Goal: Task Accomplishment & Management: Use online tool/utility

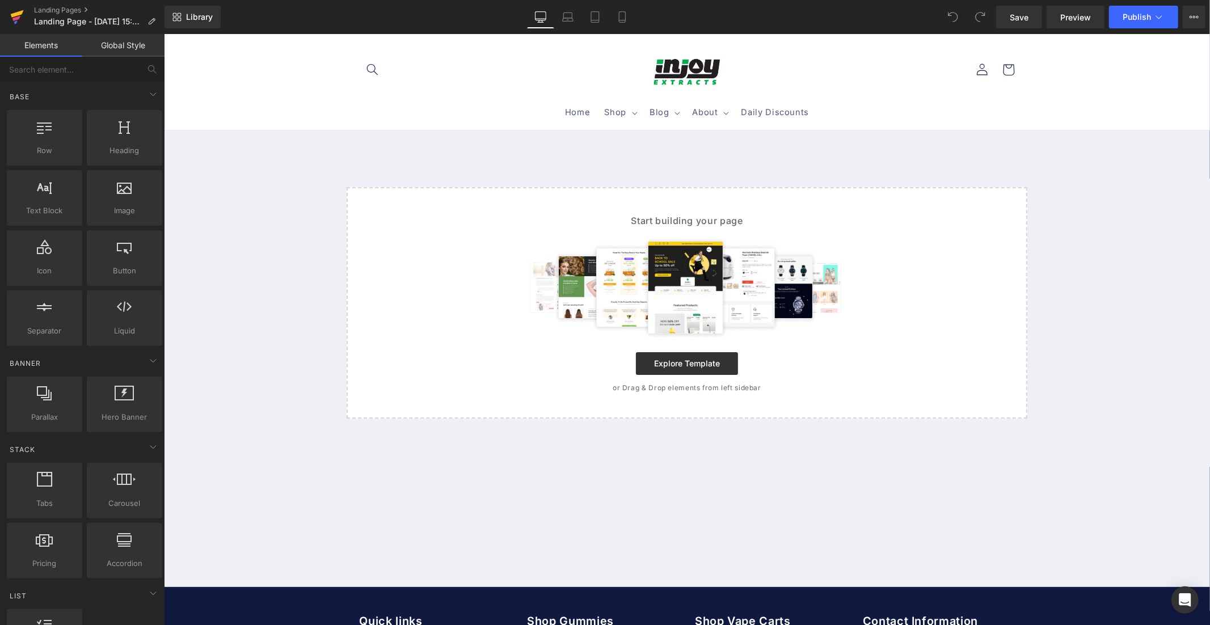
click at [18, 17] on icon at bounding box center [16, 18] width 8 height 5
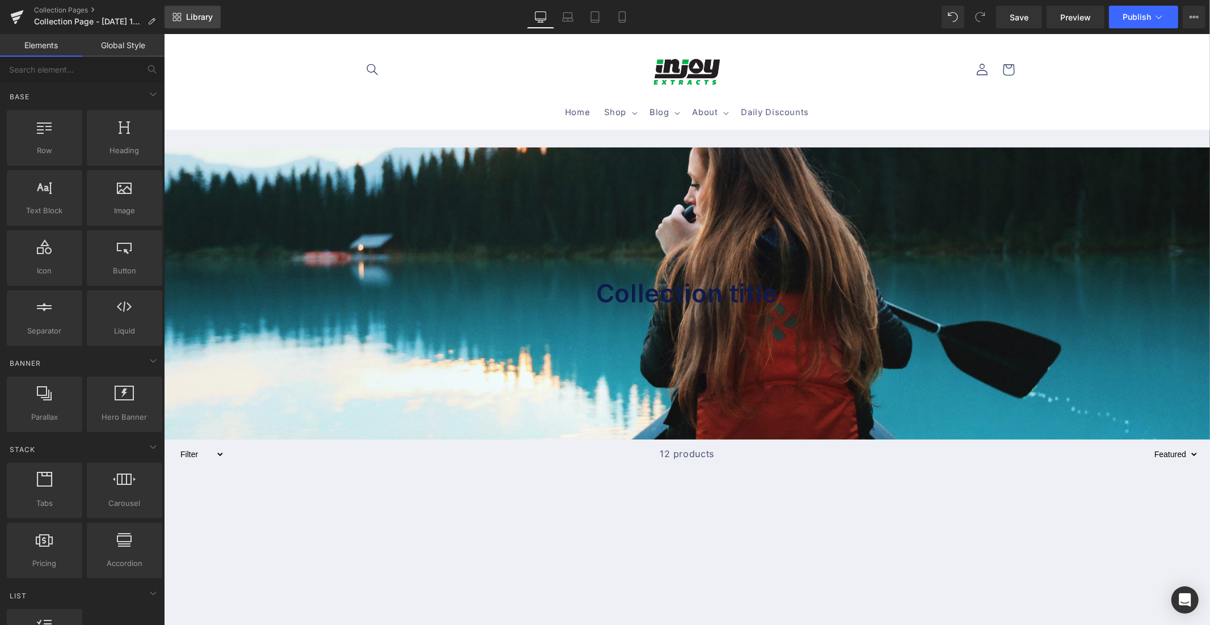
click at [202, 14] on span "Library" at bounding box center [199, 17] width 27 height 10
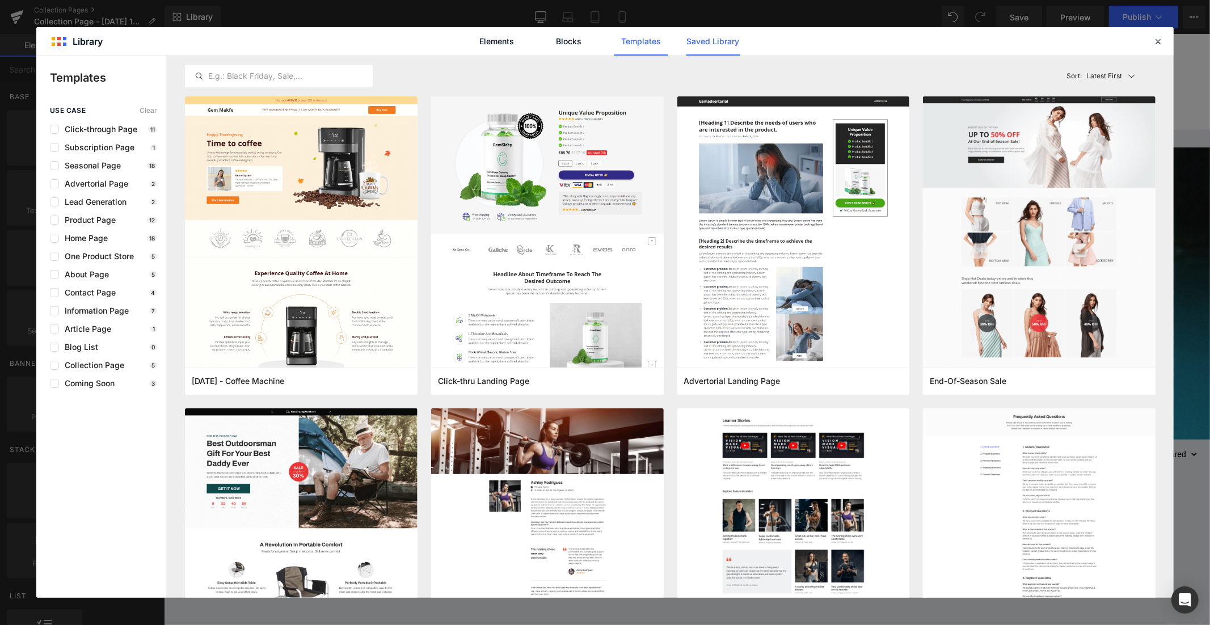
click at [713, 40] on link "Saved Library" at bounding box center [713, 41] width 54 height 28
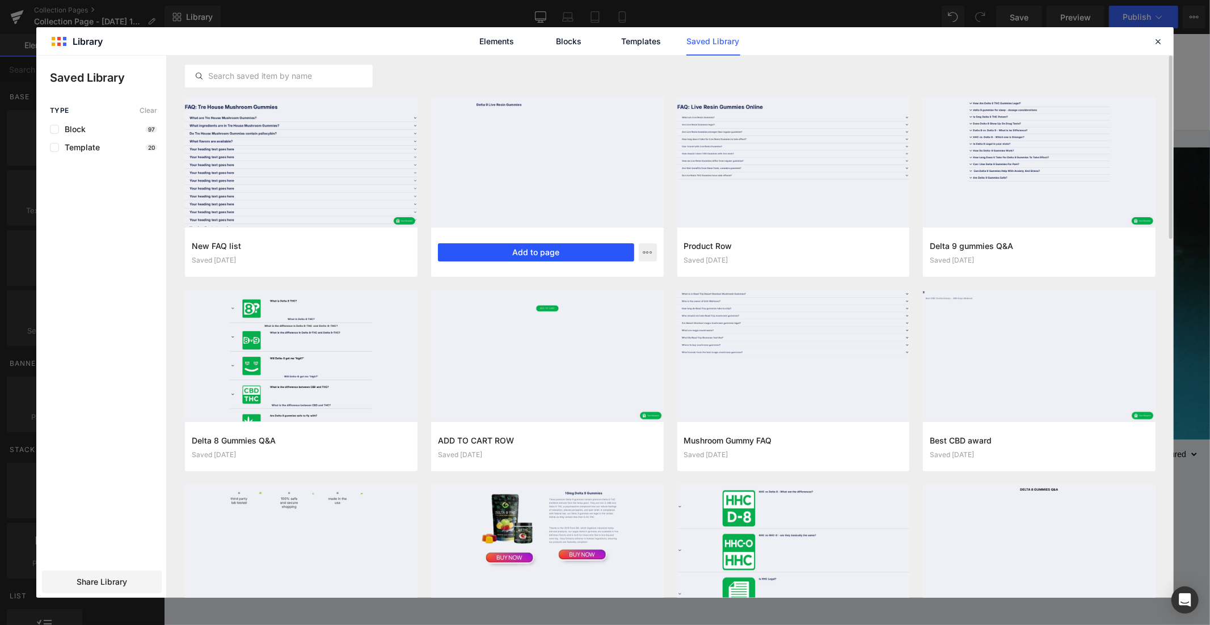
click at [528, 251] on button "Add to page" at bounding box center [536, 252] width 196 height 18
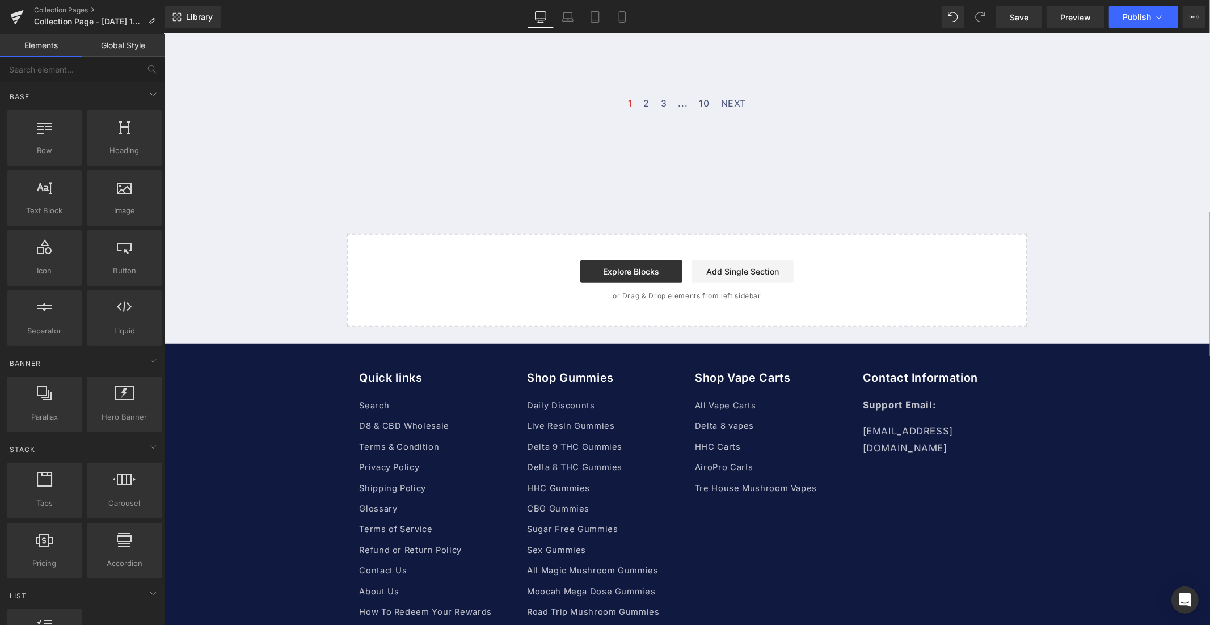
scroll to position [572, 0]
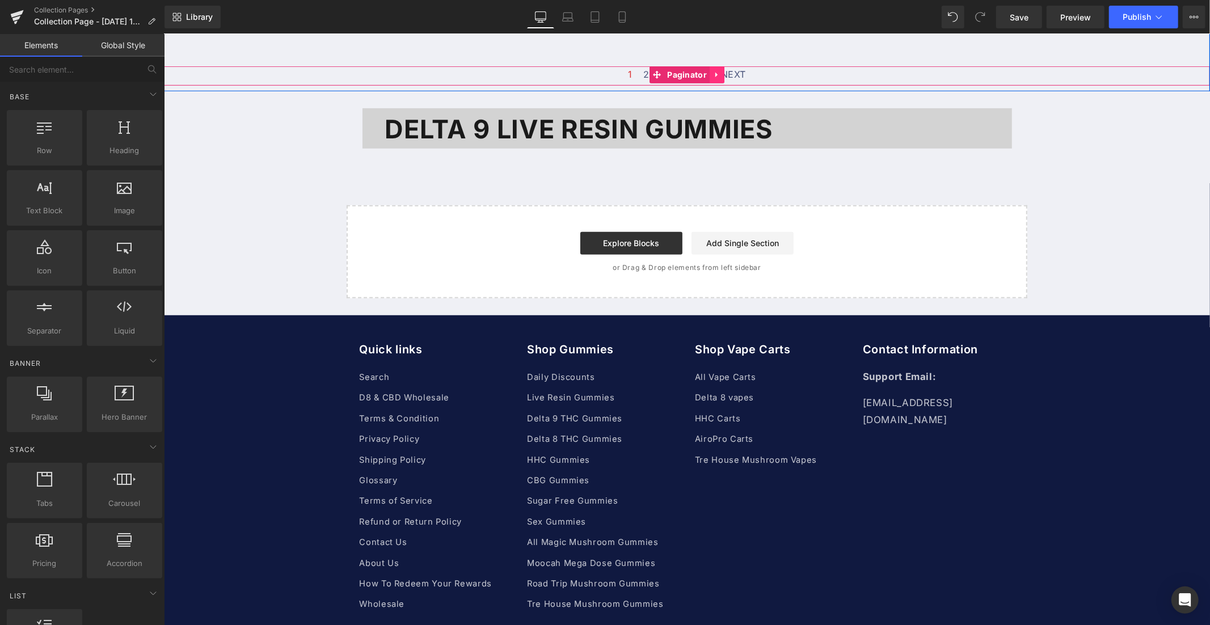
click at [718, 75] on link at bounding box center [716, 74] width 15 height 17
click at [720, 74] on icon at bounding box center [724, 74] width 8 height 8
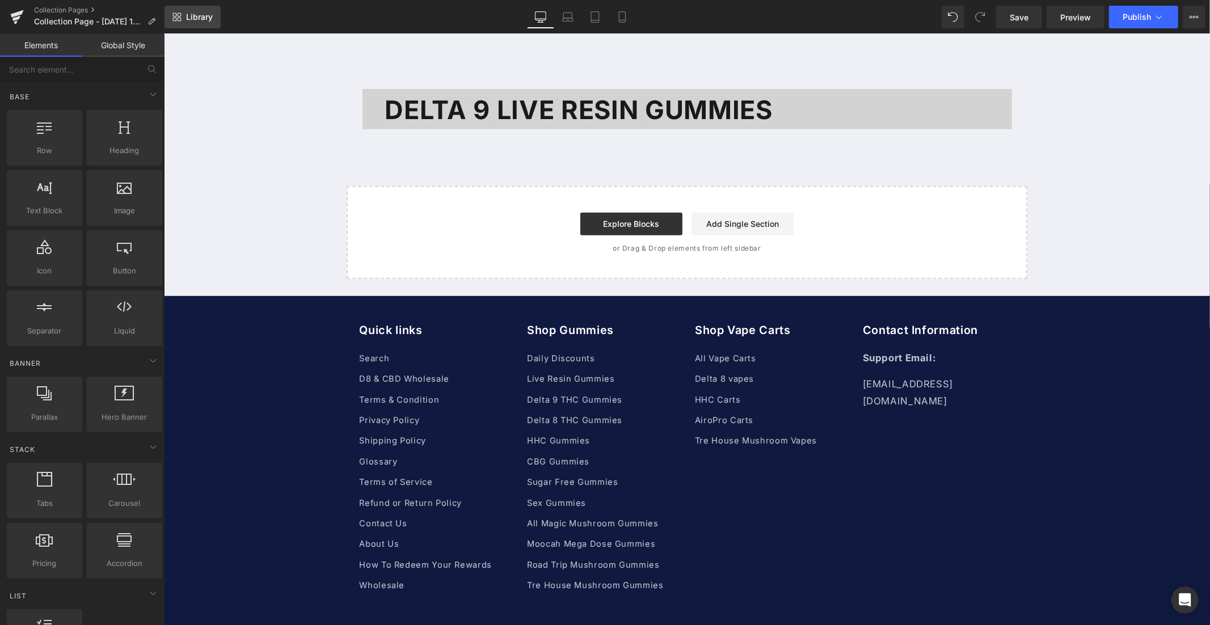
click at [178, 13] on icon at bounding box center [180, 15] width 4 height 4
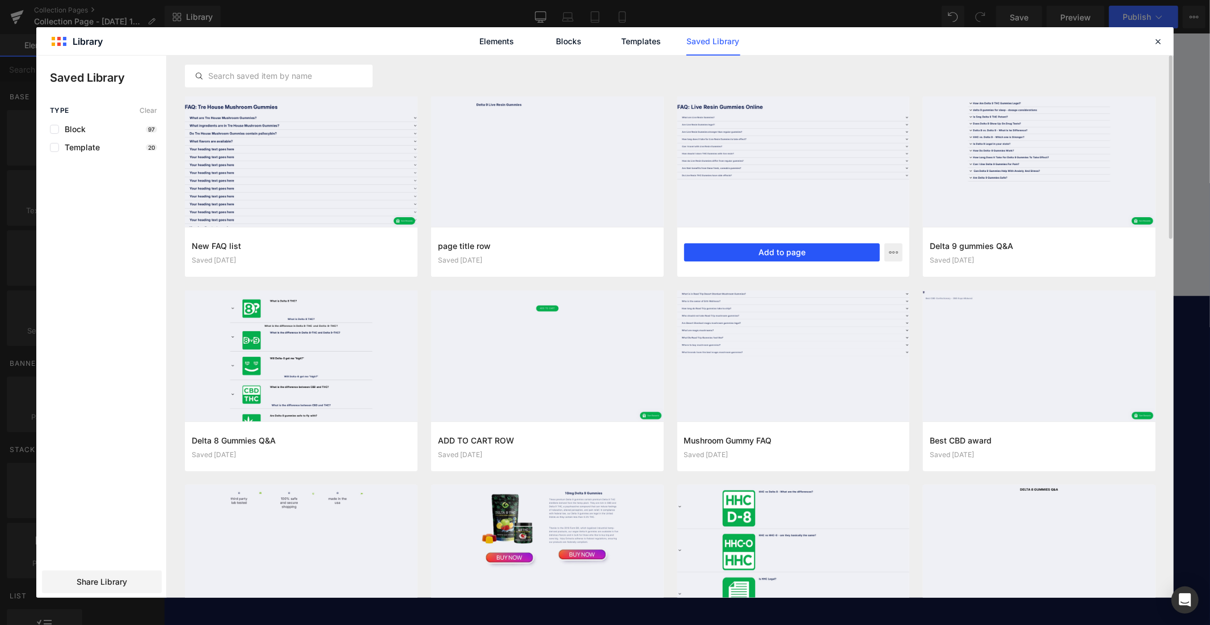
click at [783, 247] on button "Add to page" at bounding box center [782, 252] width 196 height 18
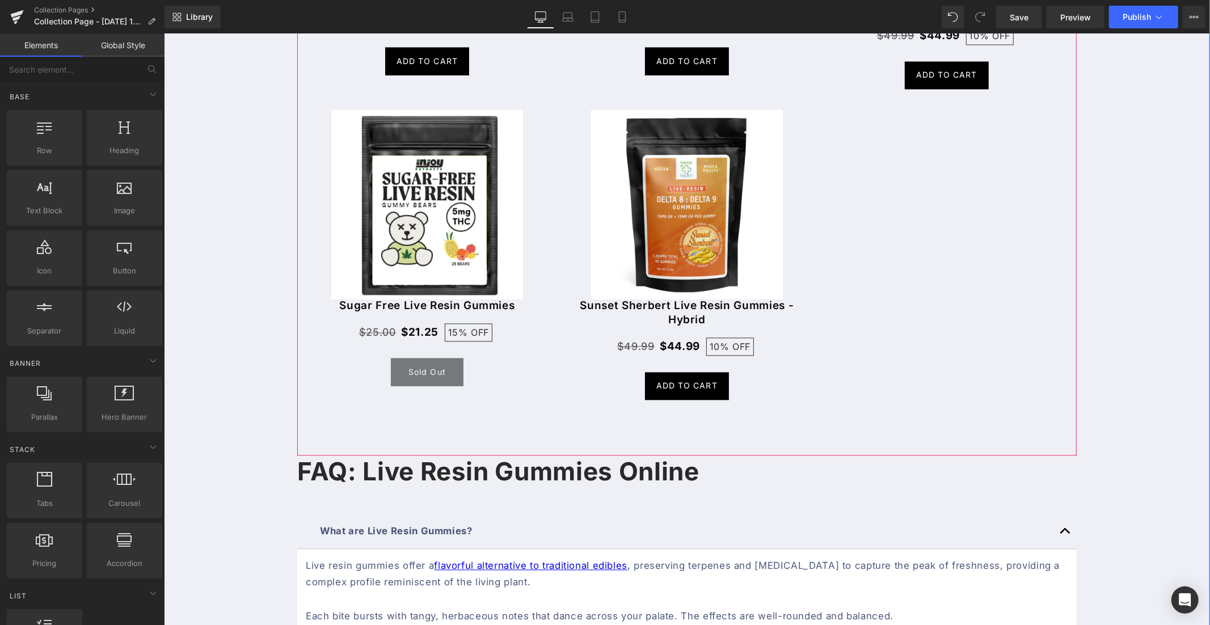
scroll to position [2182, 0]
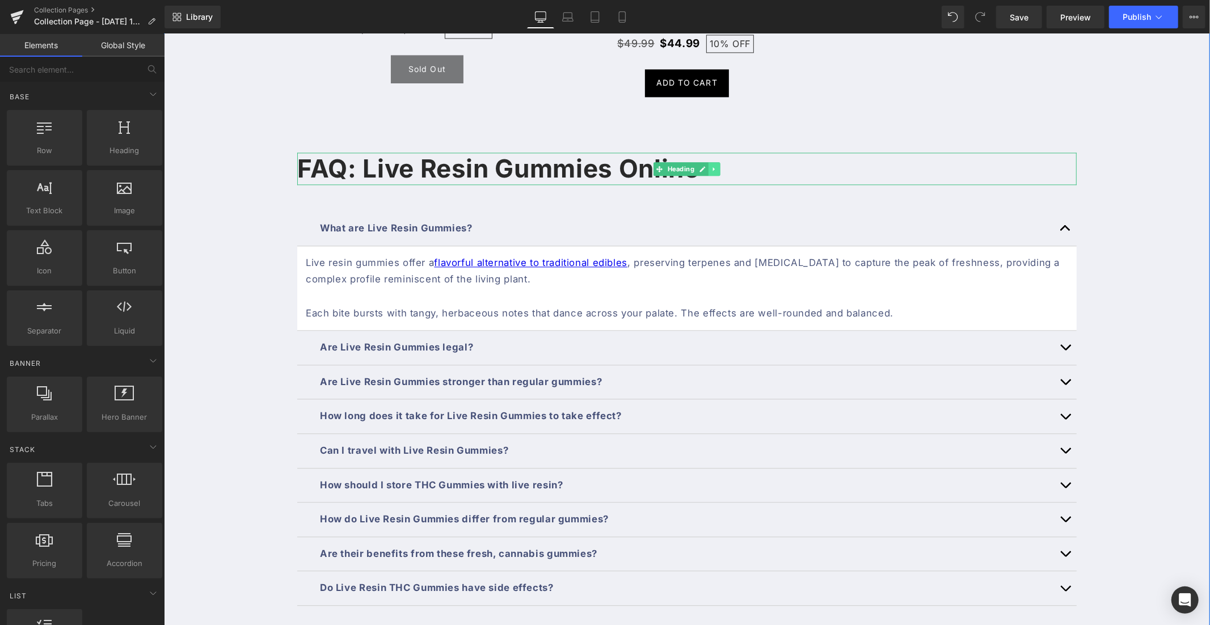
click at [711, 165] on icon at bounding box center [714, 168] width 6 height 7
click at [717, 165] on icon at bounding box center [720, 168] width 6 height 6
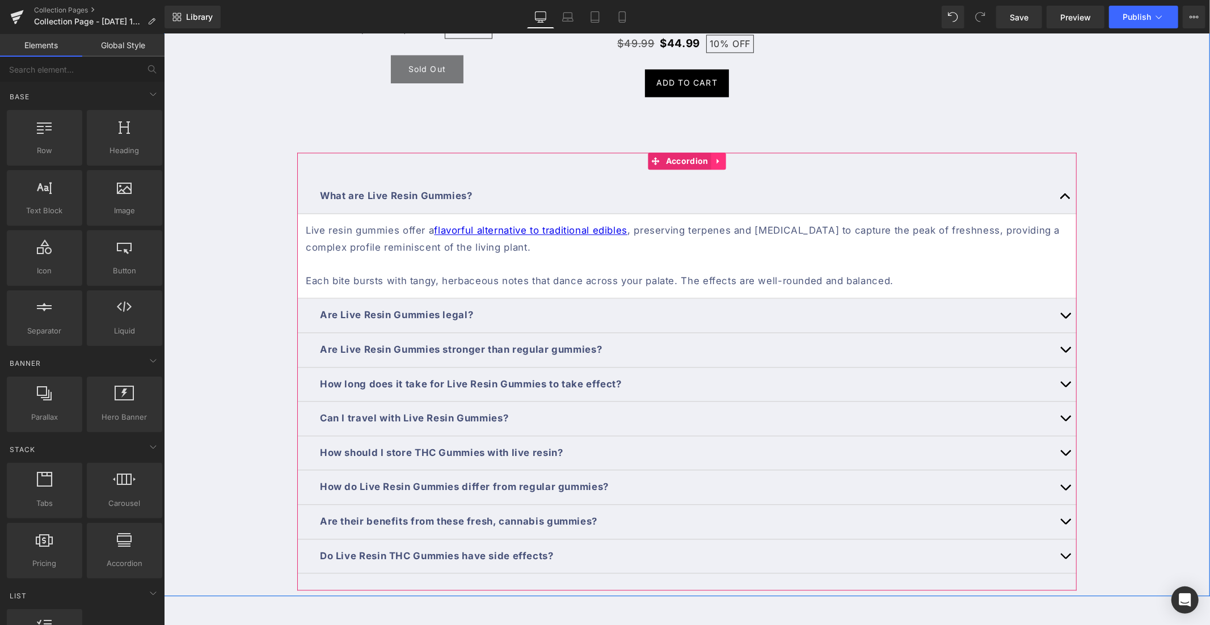
click at [717, 157] on icon at bounding box center [718, 161] width 8 height 9
click at [722, 157] on icon at bounding box center [726, 161] width 8 height 8
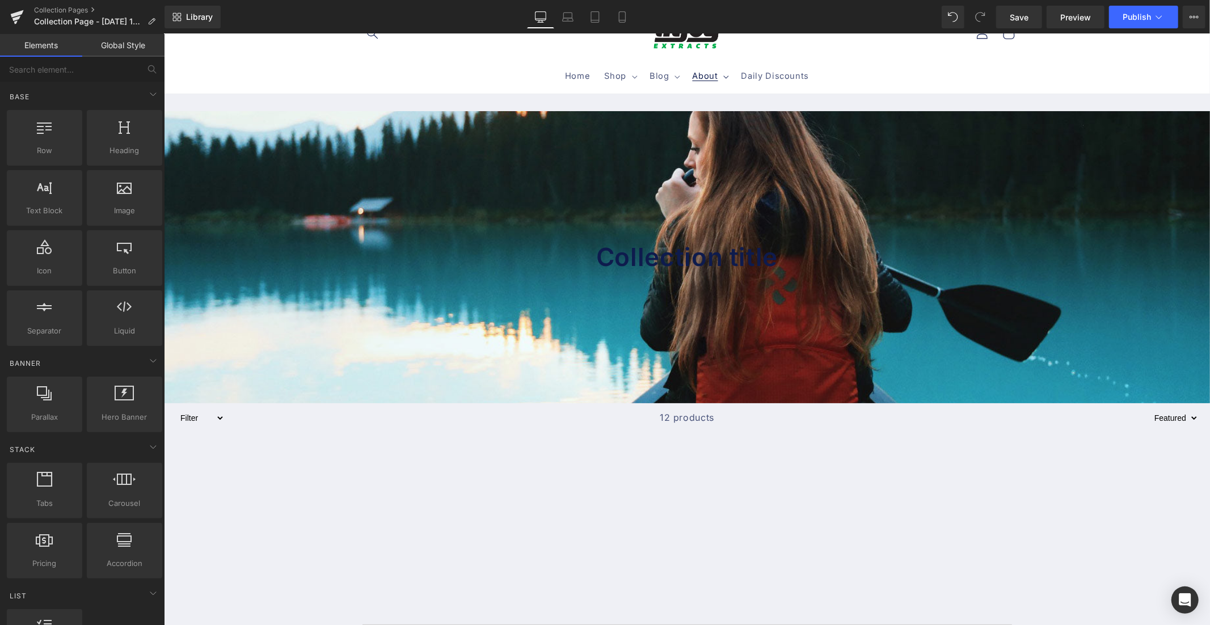
scroll to position [0, 0]
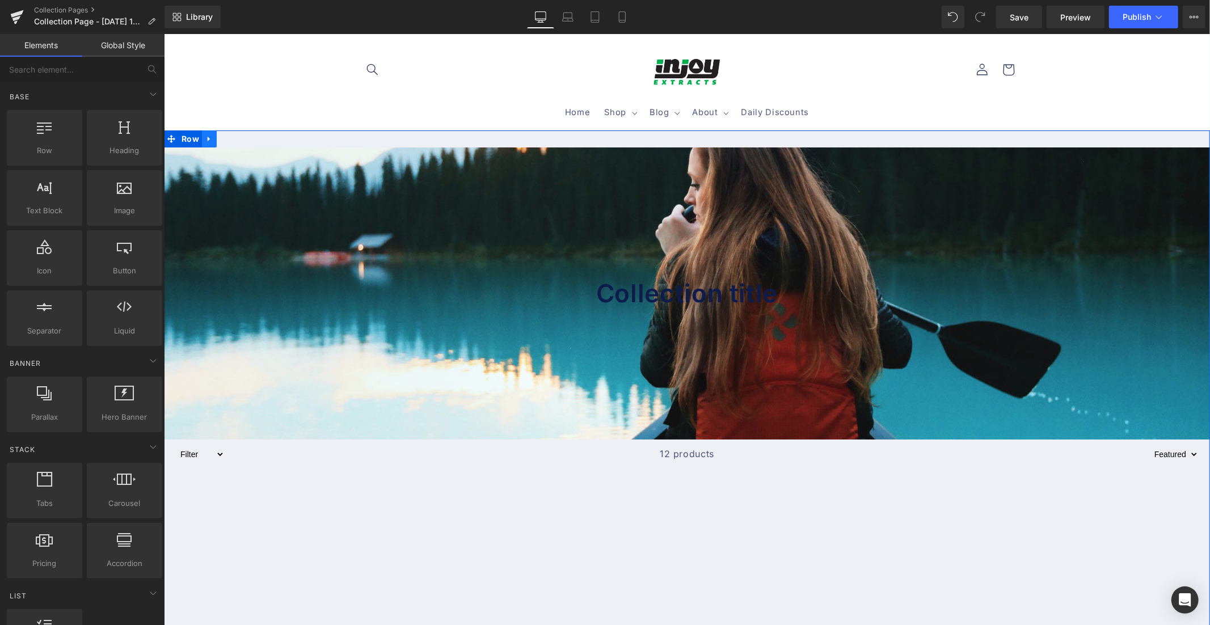
click at [208, 138] on link at bounding box center [208, 138] width 15 height 17
click at [234, 140] on icon at bounding box center [238, 138] width 8 height 8
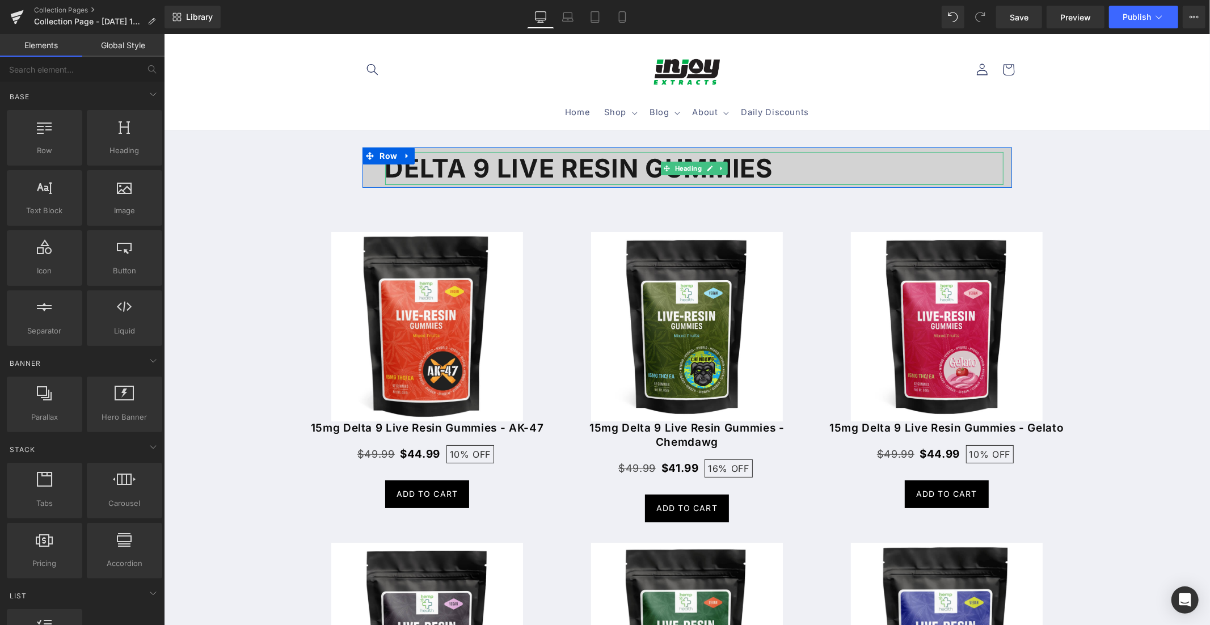
click at [630, 163] on strong "Delta 9 Live Resin Gummies" at bounding box center [578, 167] width 387 height 31
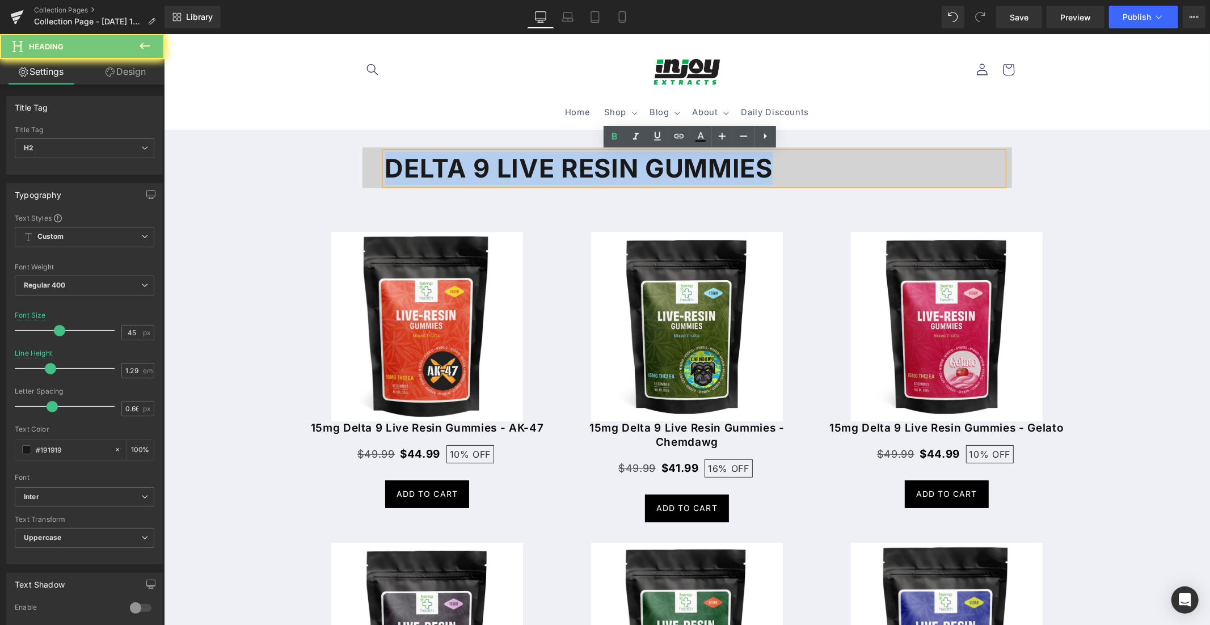
click at [630, 163] on strong "Delta 9 Live Resin Gummies" at bounding box center [578, 167] width 387 height 31
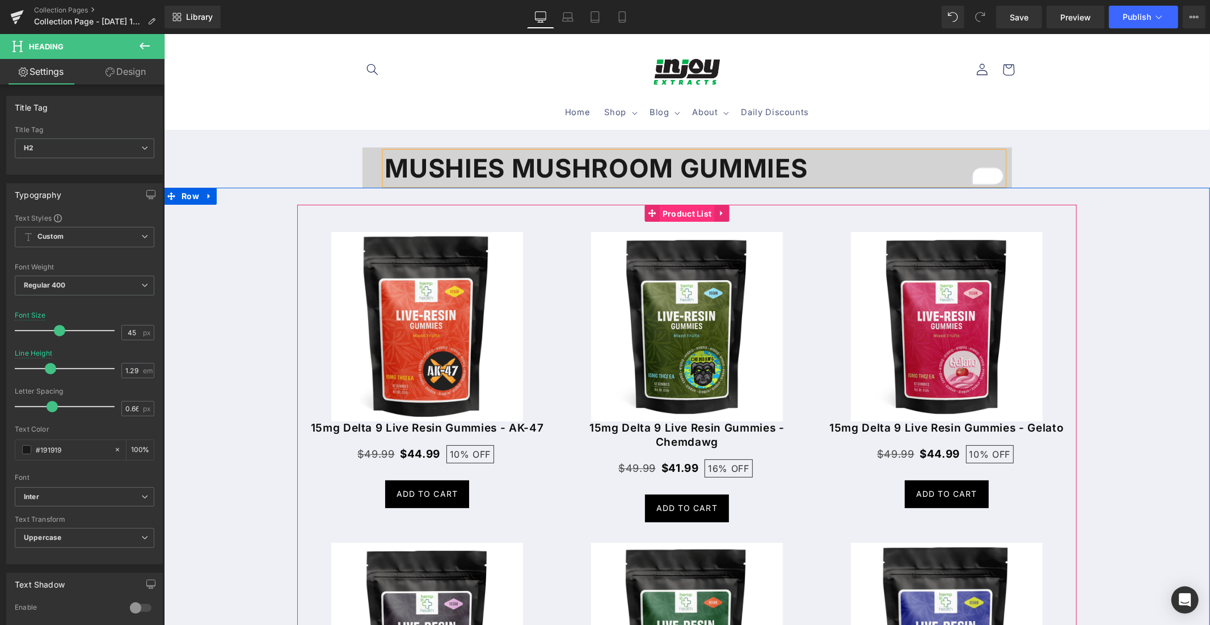
click at [676, 214] on span "Product List" at bounding box center [686, 213] width 55 height 17
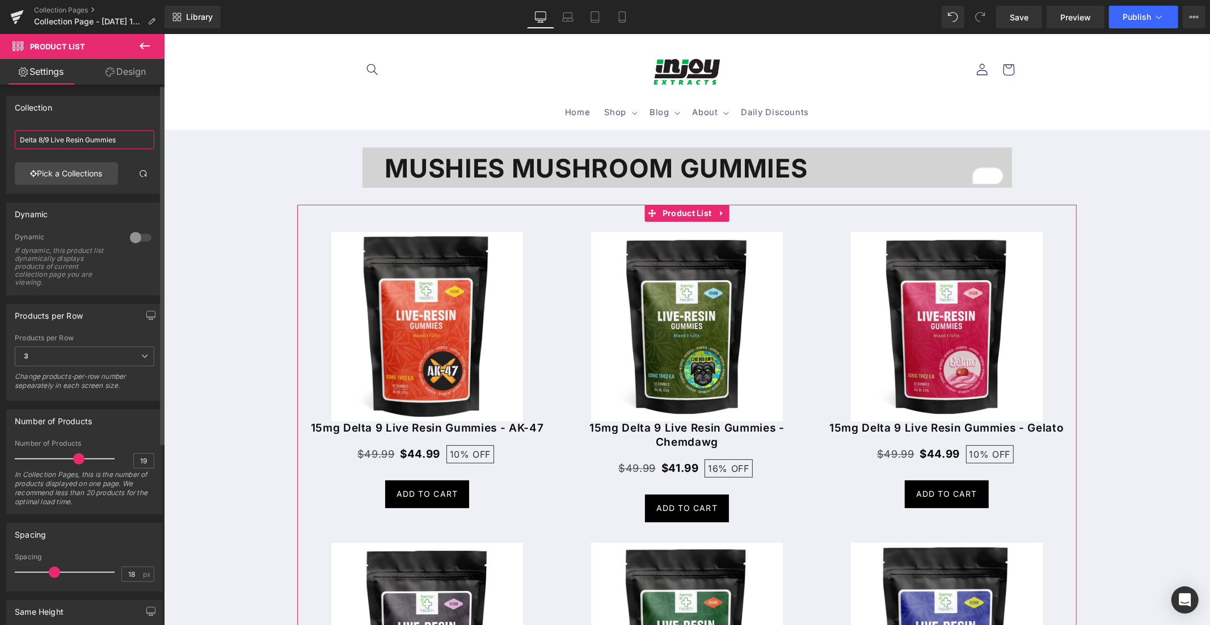
click at [88, 141] on input "Delta 8/9 Live Resin Gummies" at bounding box center [85, 139] width 140 height 19
click at [81, 176] on link "Pick a Collections" at bounding box center [66, 173] width 103 height 23
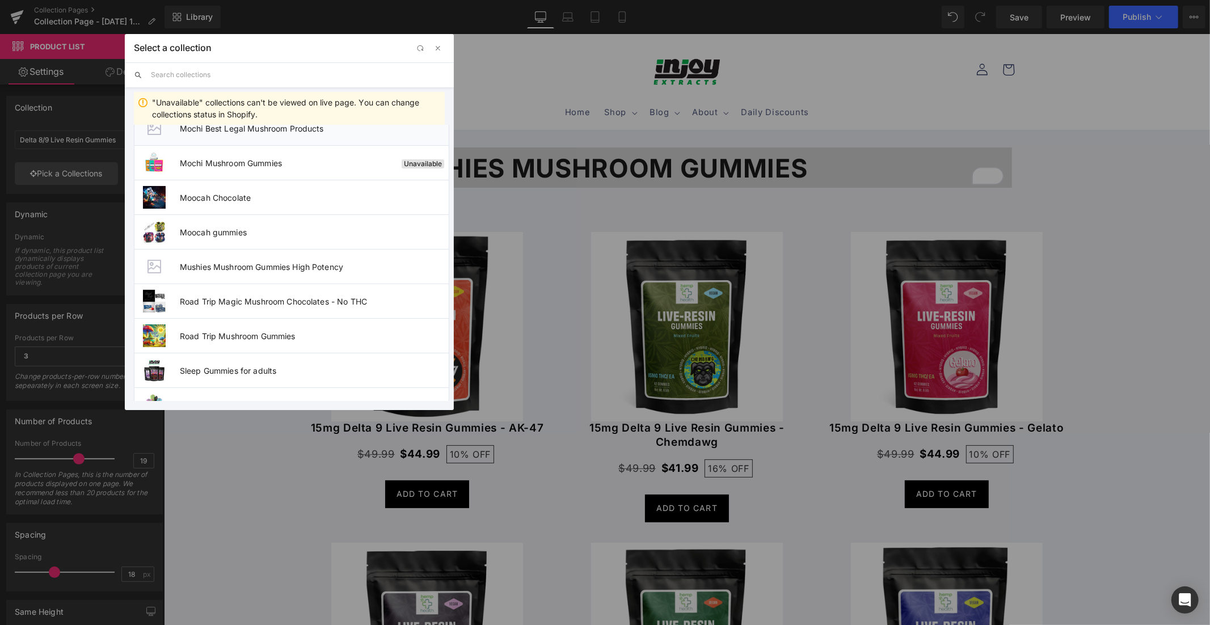
scroll to position [478, 0]
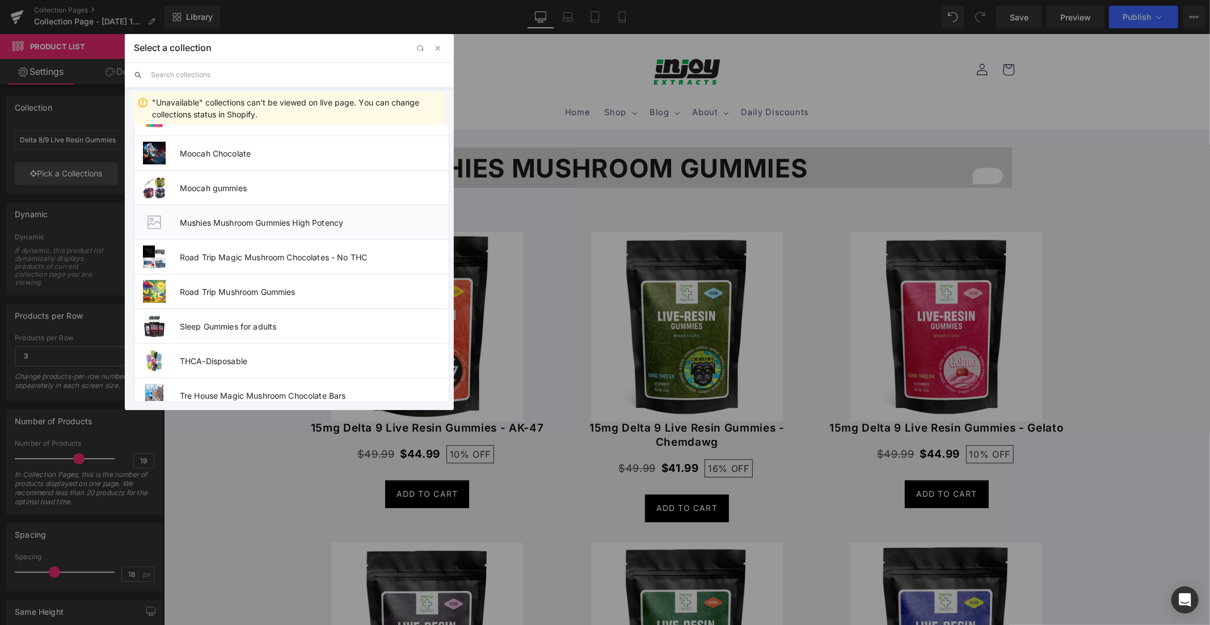
click at [252, 221] on span "Mushies Mushroom Gummies High Potency" at bounding box center [314, 223] width 269 height 10
type input "Mushies Mushroom Gummies High Potency"
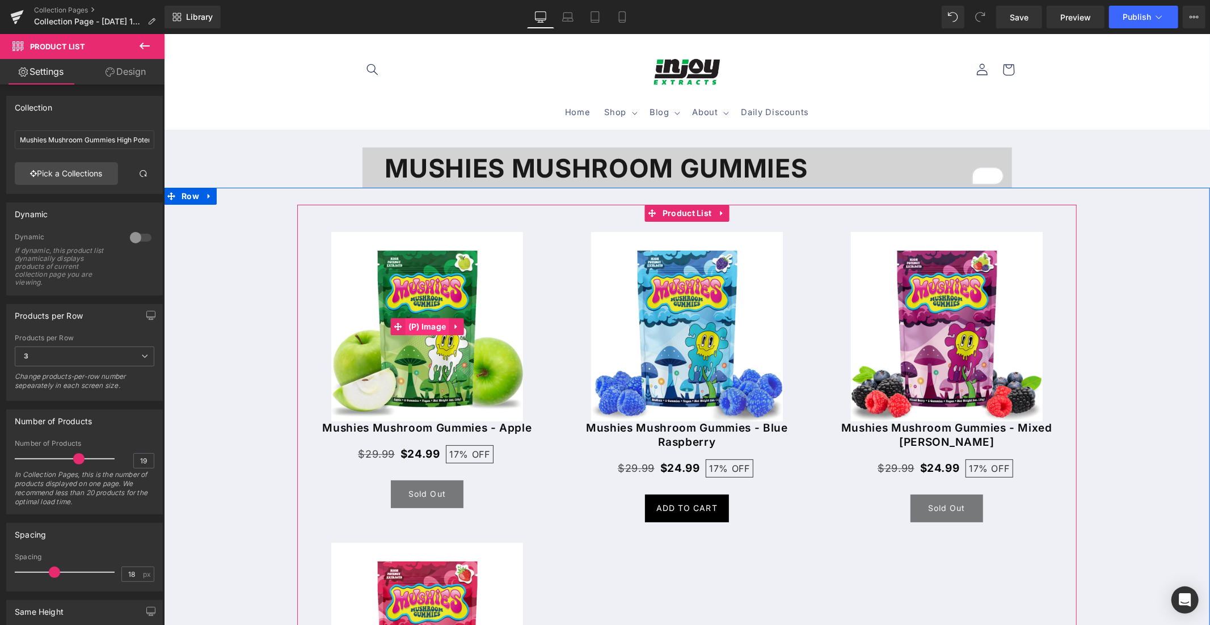
click at [418, 323] on span "(P) Image" at bounding box center [427, 326] width 44 height 17
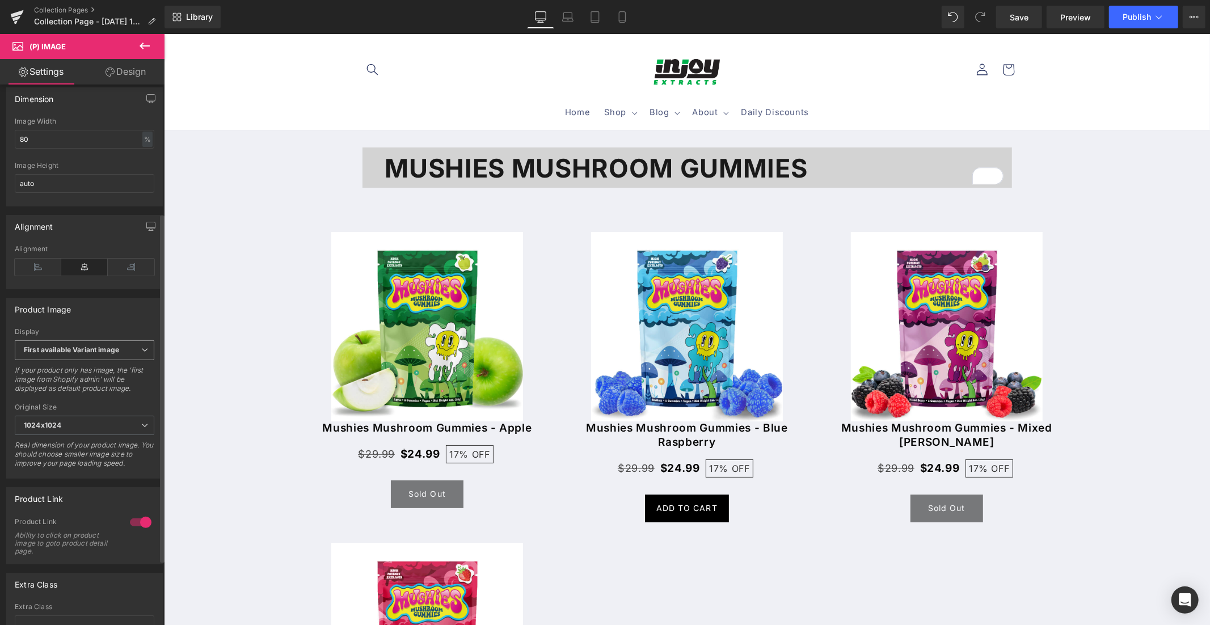
scroll to position [0, 0]
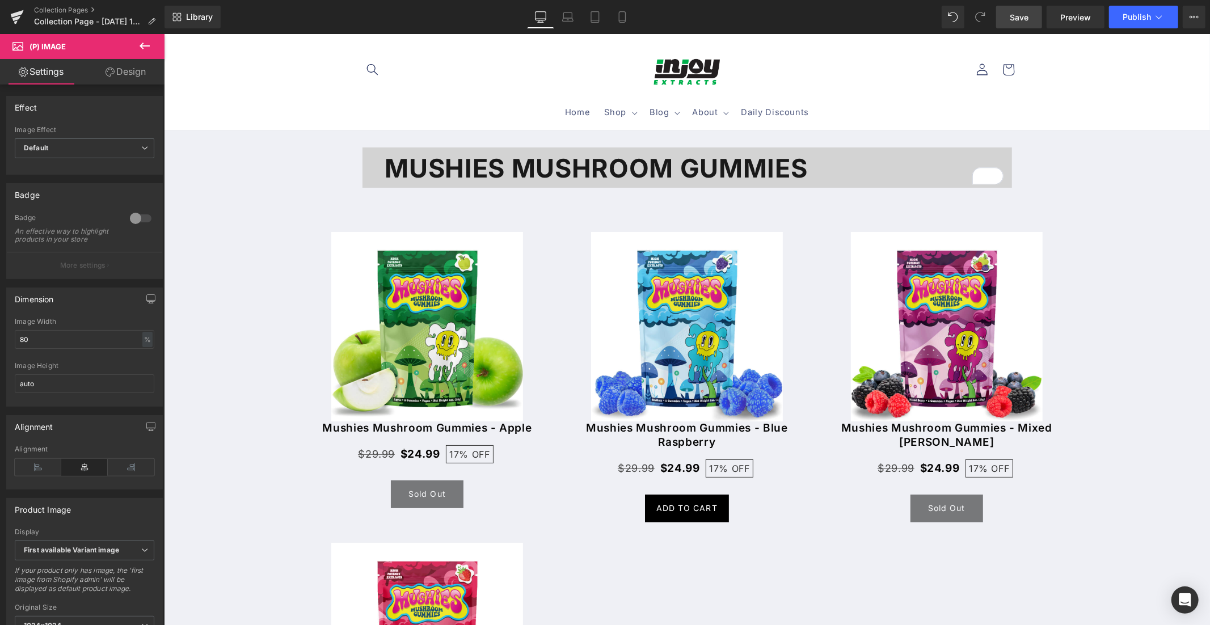
click at [1024, 20] on span "Save" at bounding box center [1019, 17] width 19 height 12
click at [1137, 19] on span "Publish" at bounding box center [1137, 16] width 28 height 9
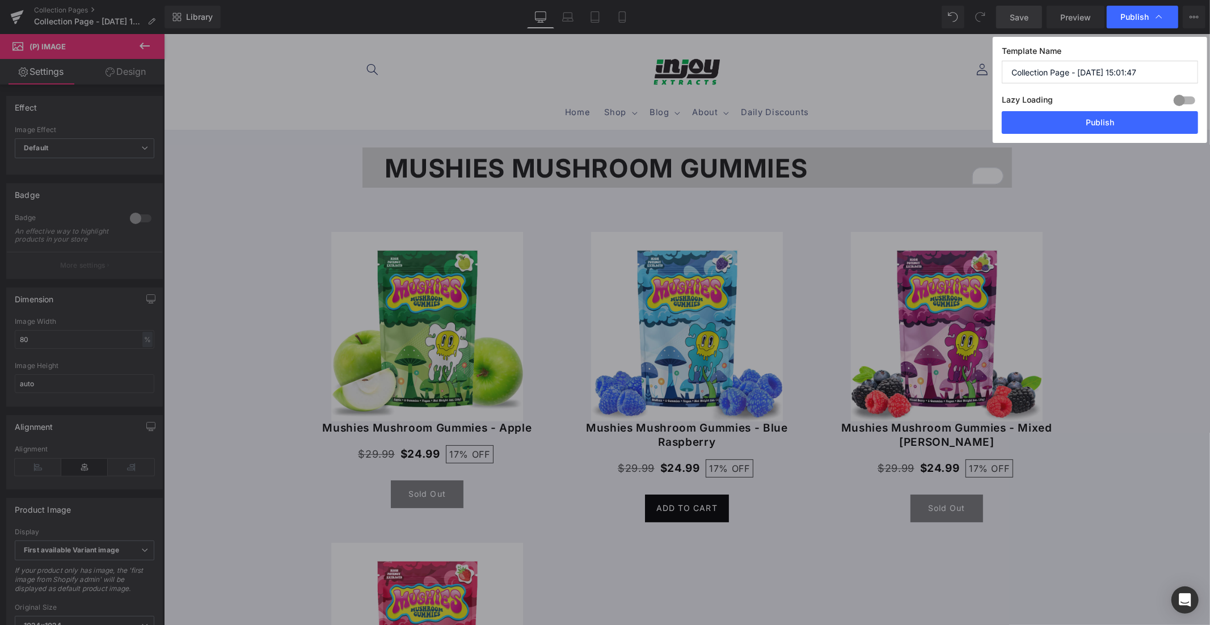
click at [1182, 101] on div at bounding box center [1184, 100] width 27 height 18
click at [1077, 70] on input "Collection Page - [DATE] 15:01:47" at bounding box center [1100, 72] width 196 height 23
type input "Mushies Mushroom Gummies"
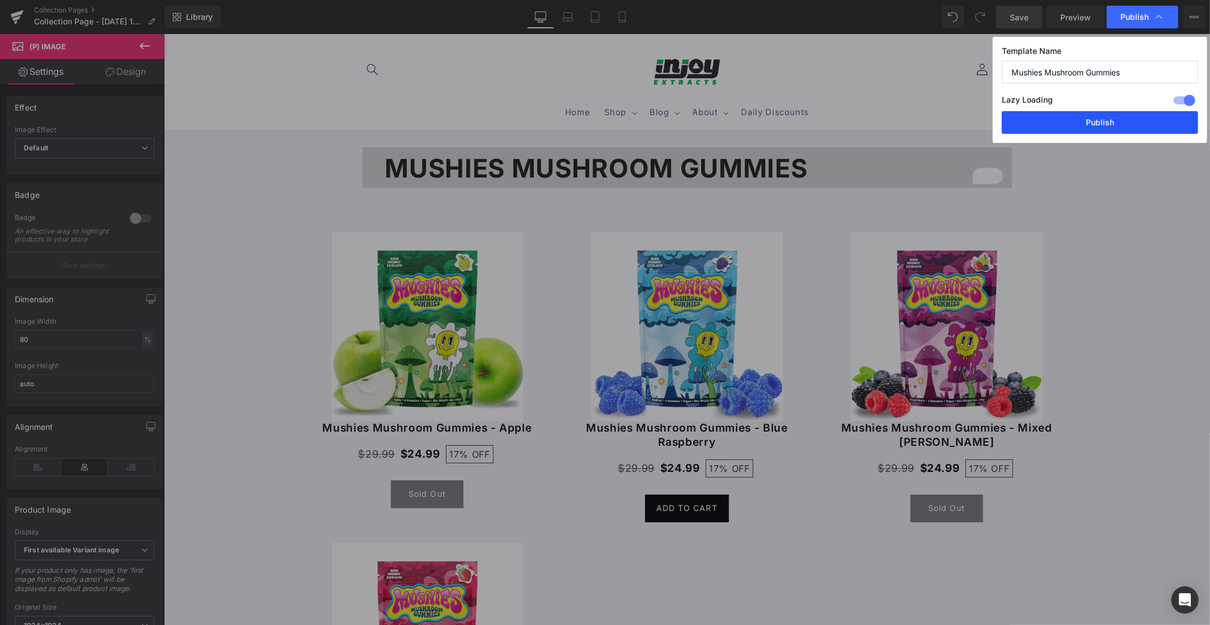
click at [1107, 120] on button "Publish" at bounding box center [1100, 122] width 196 height 23
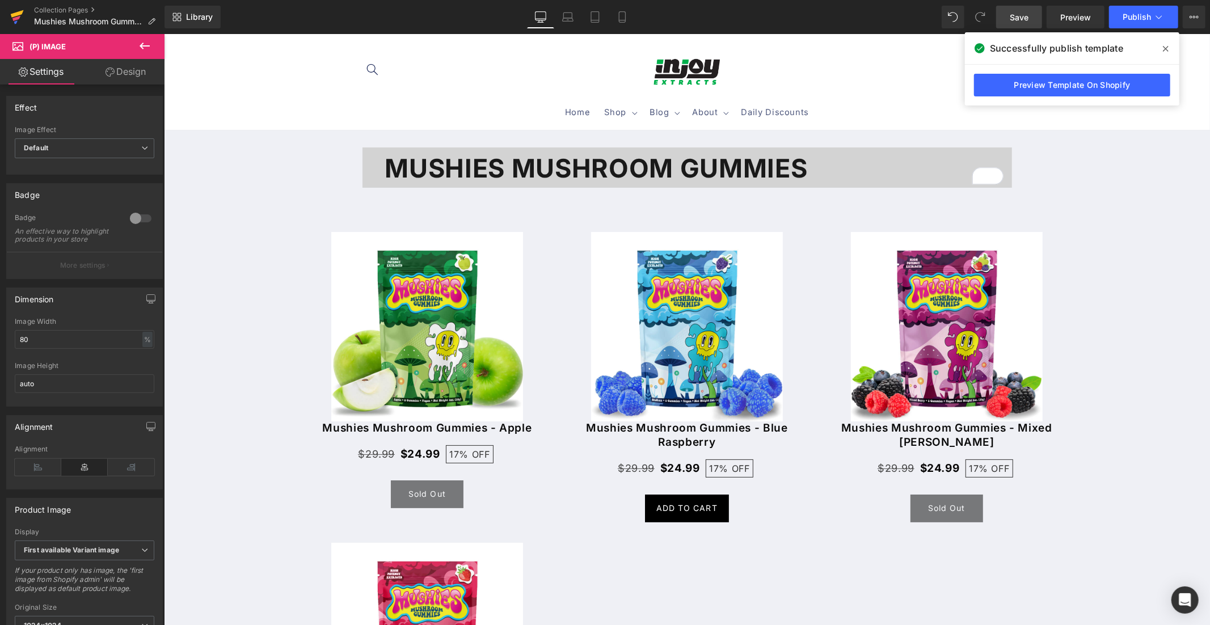
click at [18, 17] on icon at bounding box center [16, 18] width 8 height 5
